Goal: Go to known website: Access a specific website the user already knows

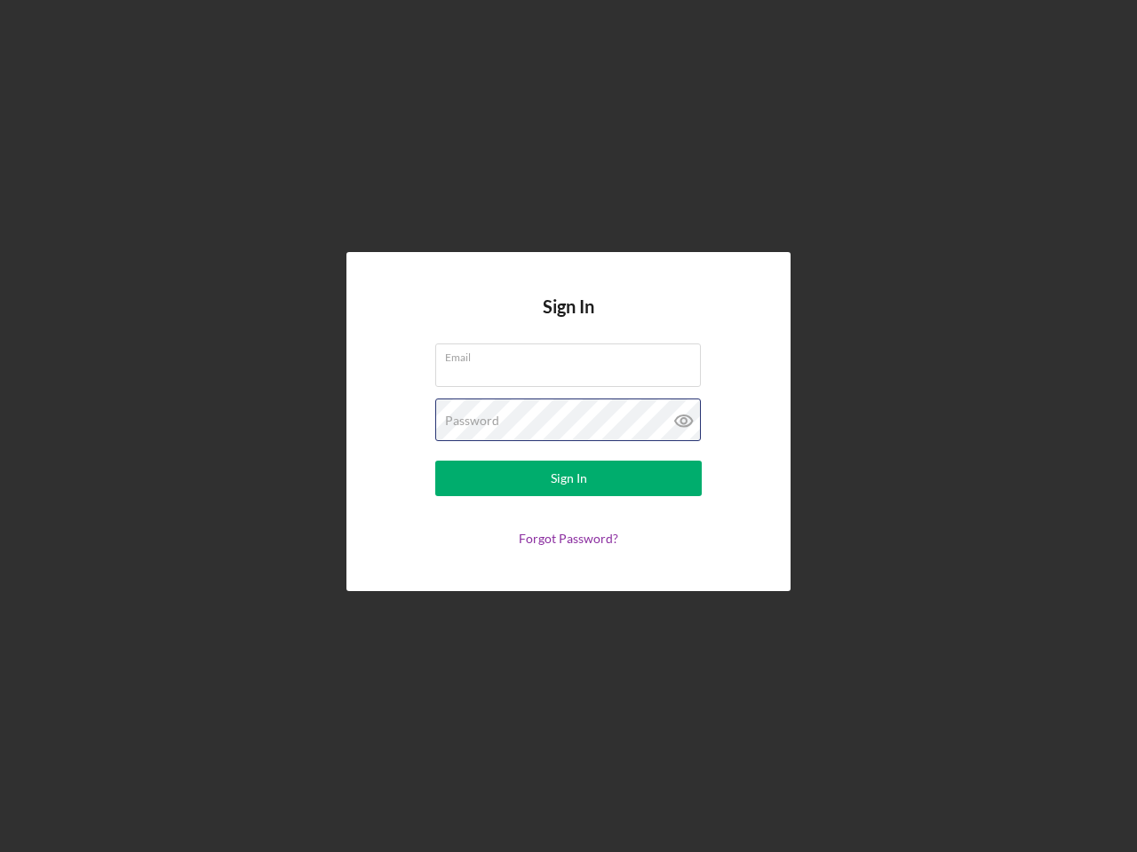
click at [568, 426] on div "Password" at bounding box center [568, 421] width 266 height 44
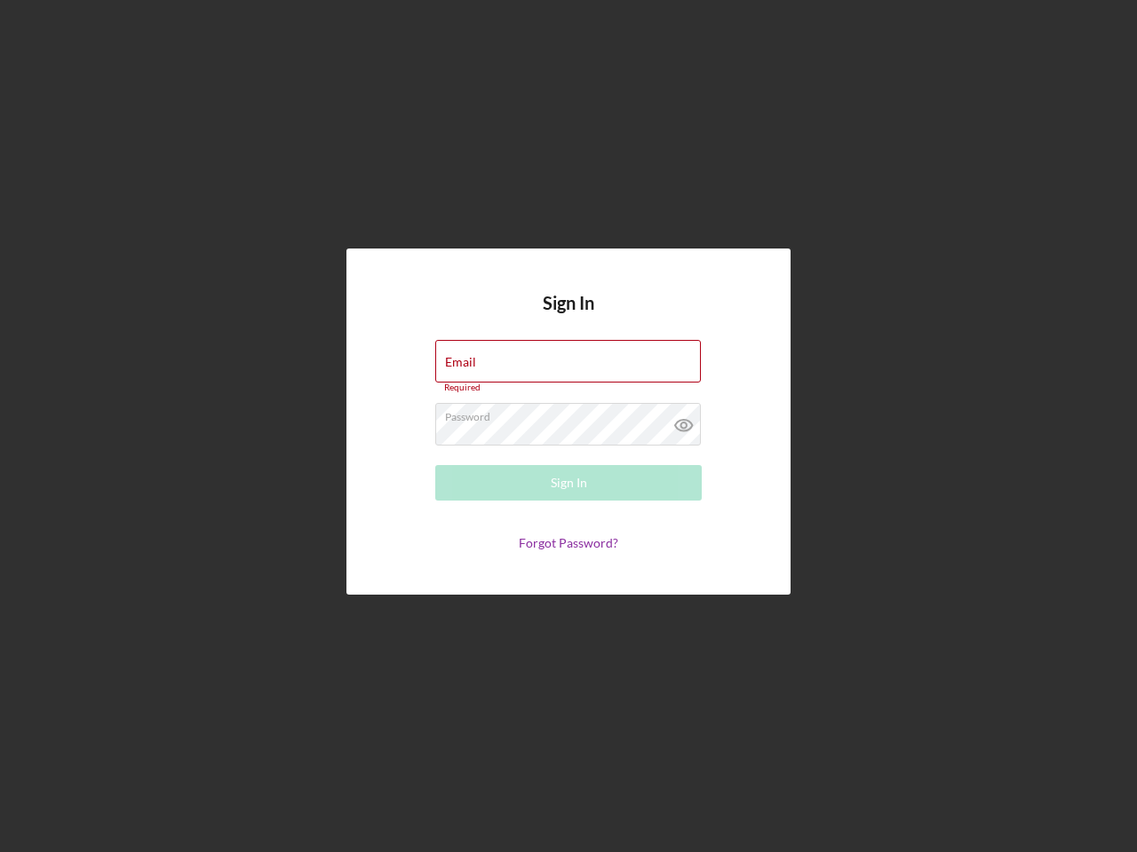
click at [684, 421] on icon at bounding box center [684, 425] width 44 height 44
